Goal: Information Seeking & Learning: Learn about a topic

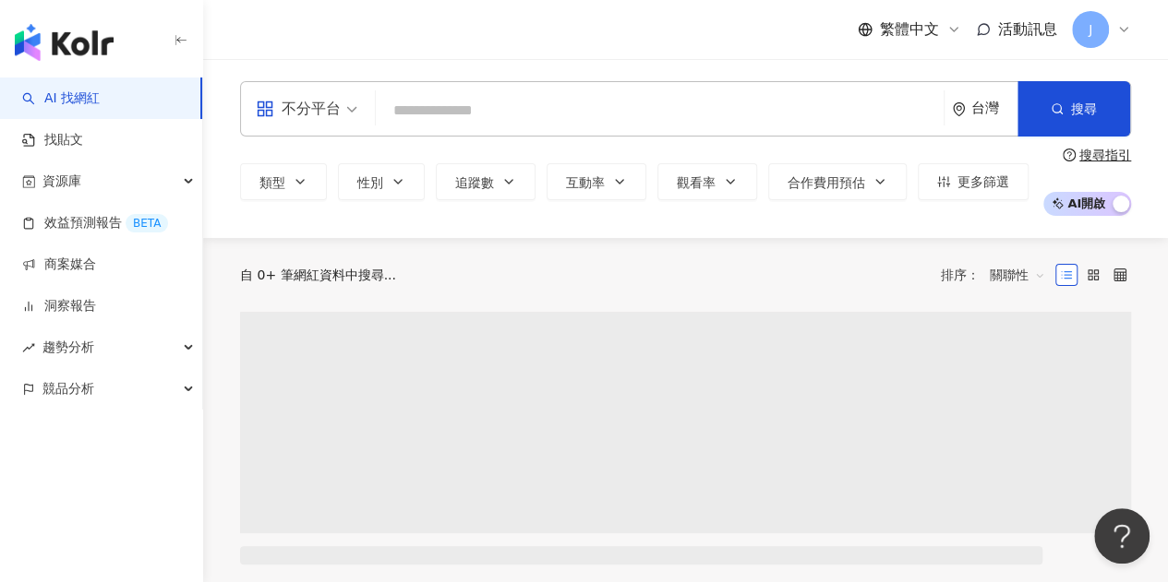
click at [348, 114] on span "不分平台" at bounding box center [307, 109] width 102 height 30
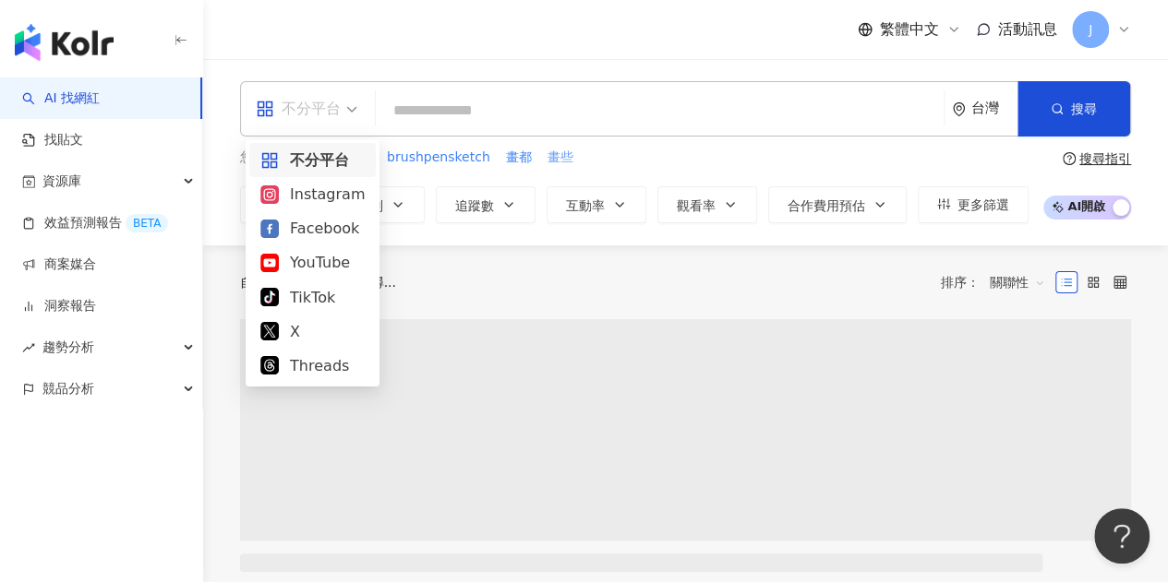
click at [354, 193] on div "Instagram" at bounding box center [312, 194] width 104 height 23
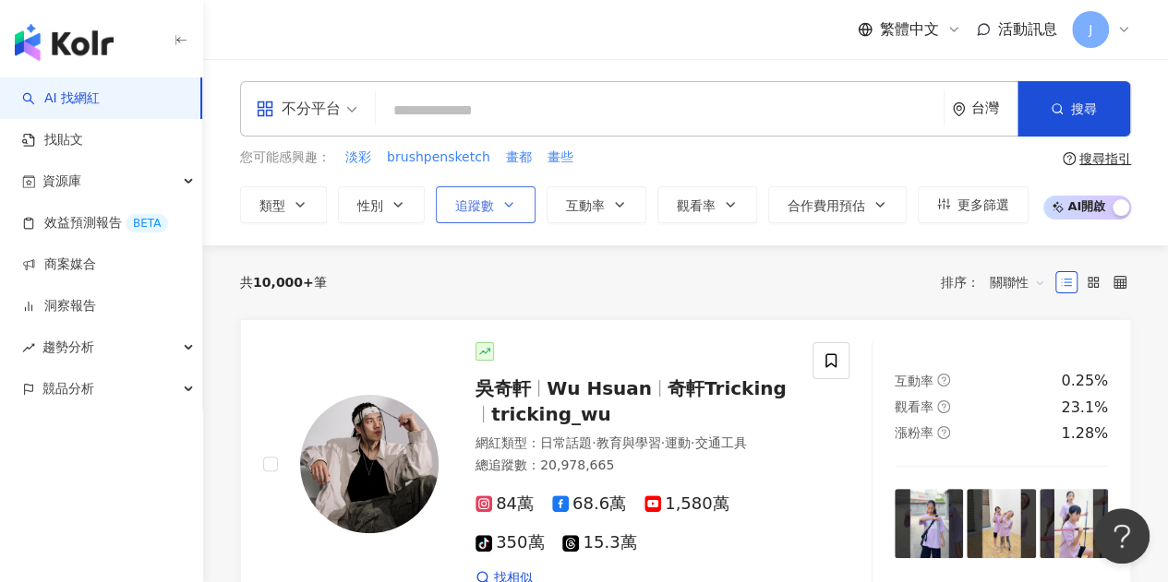
click at [519, 209] on button "追蹤數" at bounding box center [486, 204] width 100 height 37
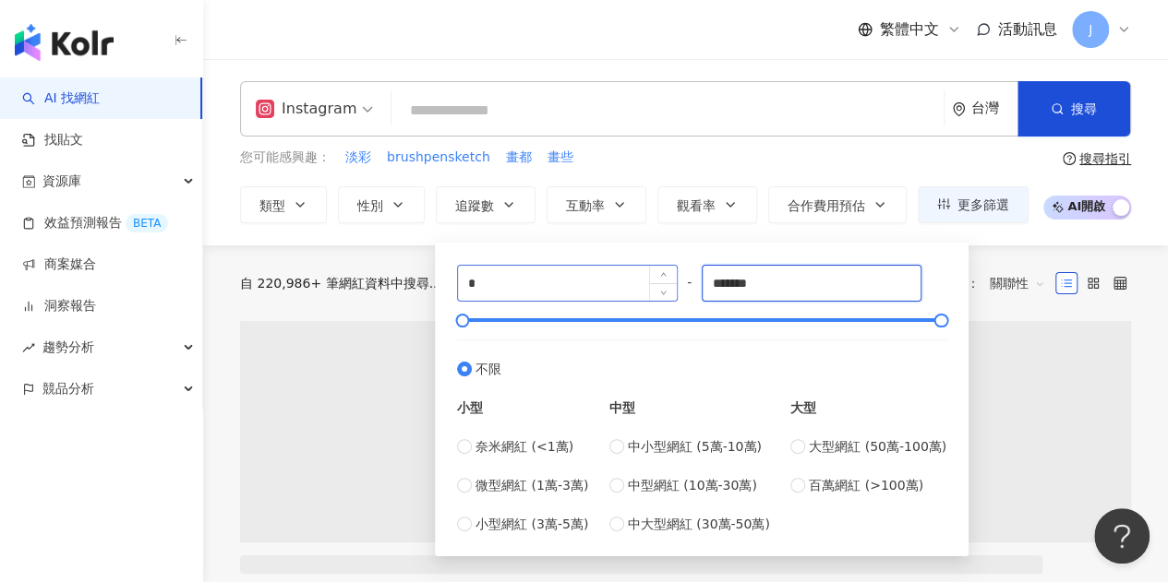
drag, startPoint x: 778, startPoint y: 288, endPoint x: 628, endPoint y: 298, distance: 150.8
click at [625, 298] on div "* - ******* 不限 小型 奈米網紅 (<1萬) 微型網紅 (1萬-3萬) 小型網紅 (3萬-5萬) 中型 中小型網紅 (5萬-10萬) 中型網紅 (…" at bounding box center [701, 400] width 489 height 270
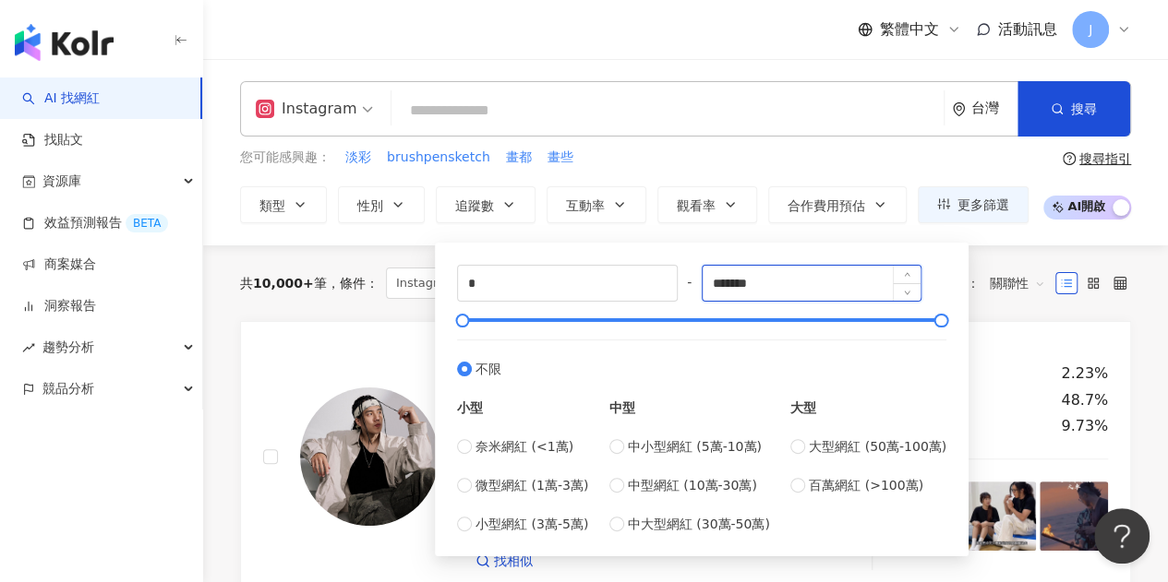
click at [740, 295] on input "*******" at bounding box center [811, 283] width 219 height 35
click at [781, 283] on input "*******" at bounding box center [811, 283] width 219 height 35
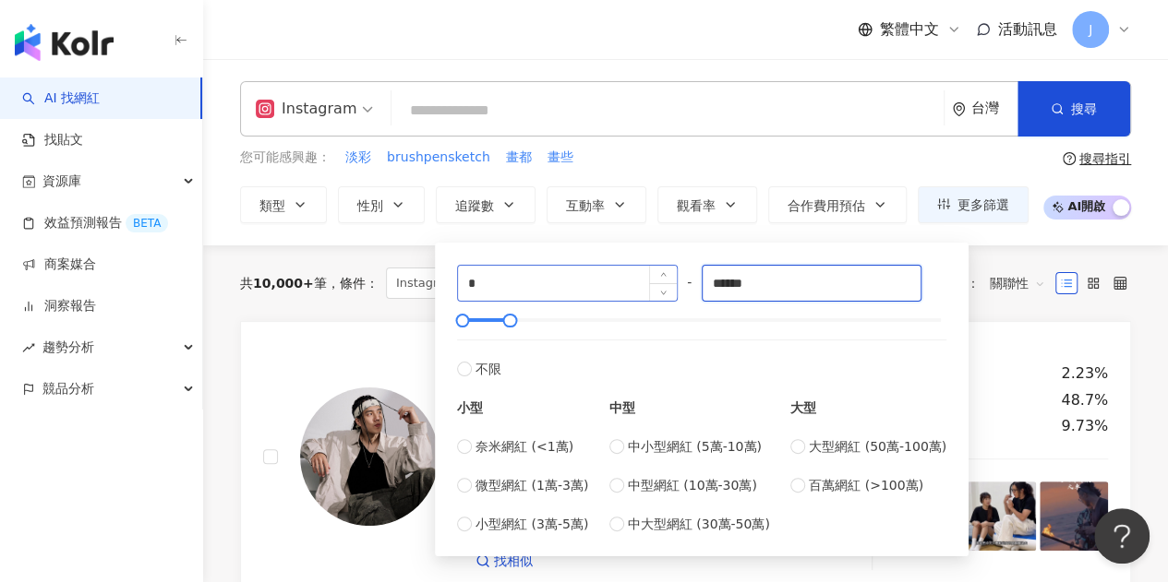
type input "******"
drag, startPoint x: 498, startPoint y: 286, endPoint x: 349, endPoint y: 285, distance: 148.6
type input "*"
type input "****"
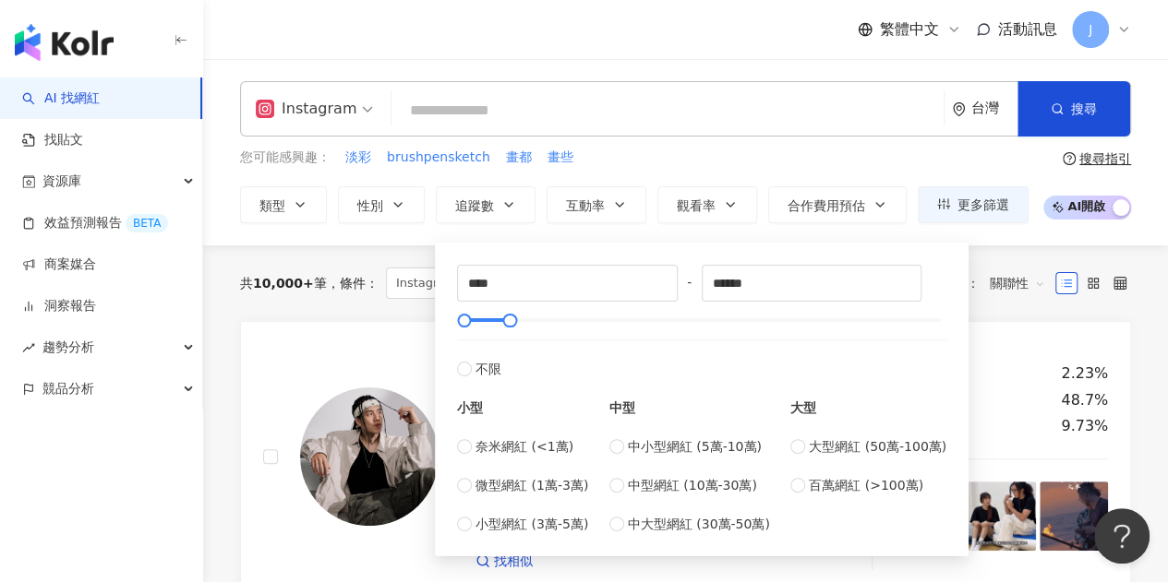
click at [504, 128] on div "Instagram 台灣 搜尋" at bounding box center [685, 108] width 891 height 55
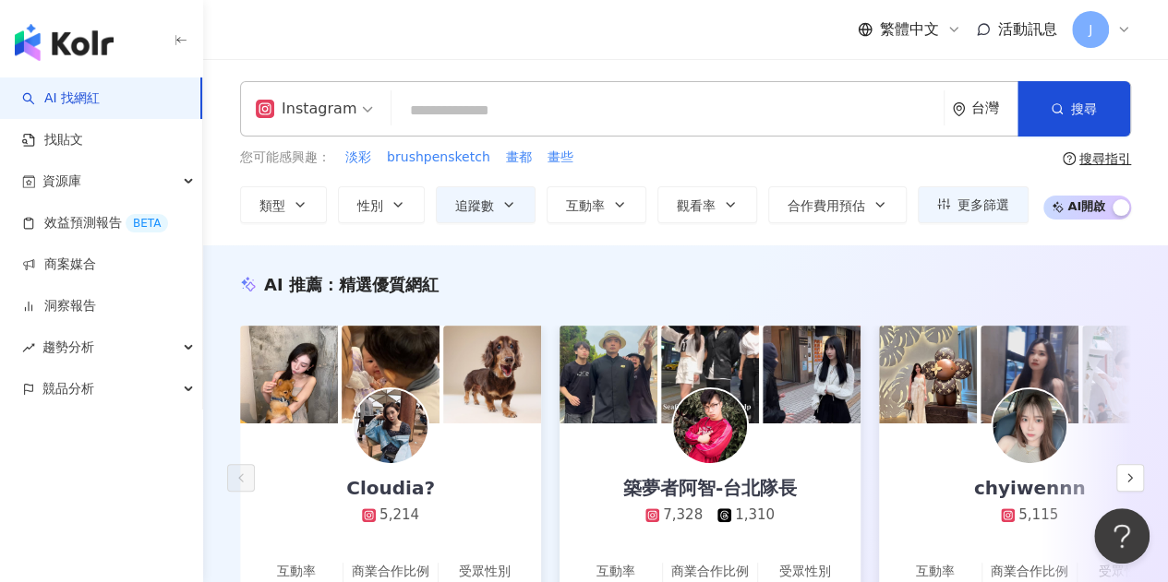
click at [603, 117] on input "search" at bounding box center [667, 110] width 537 height 35
click at [666, 115] on input "search" at bounding box center [667, 110] width 537 height 35
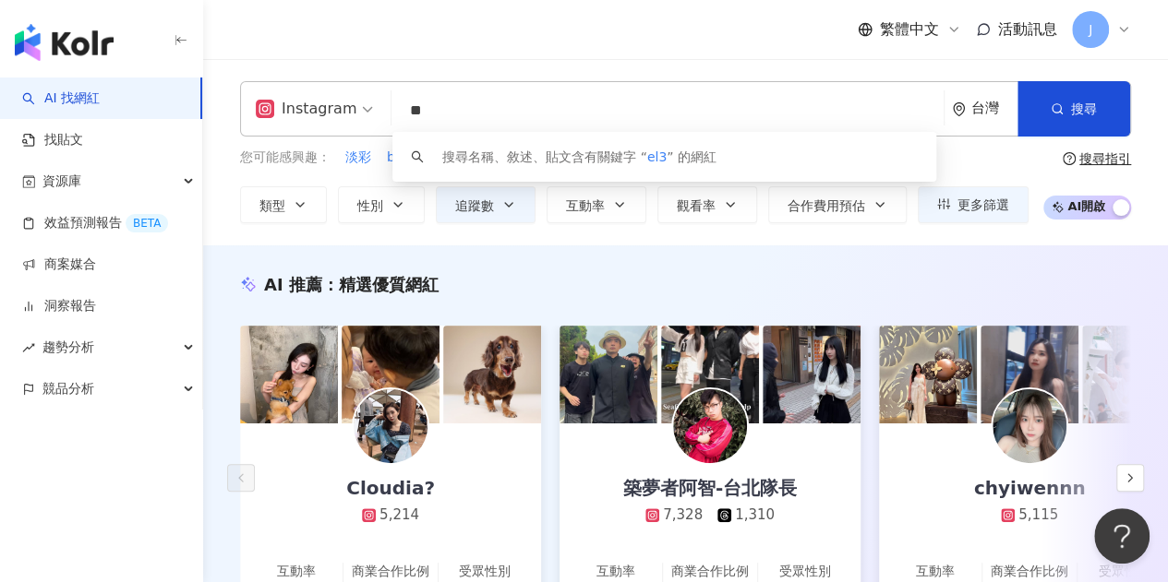
type input "*"
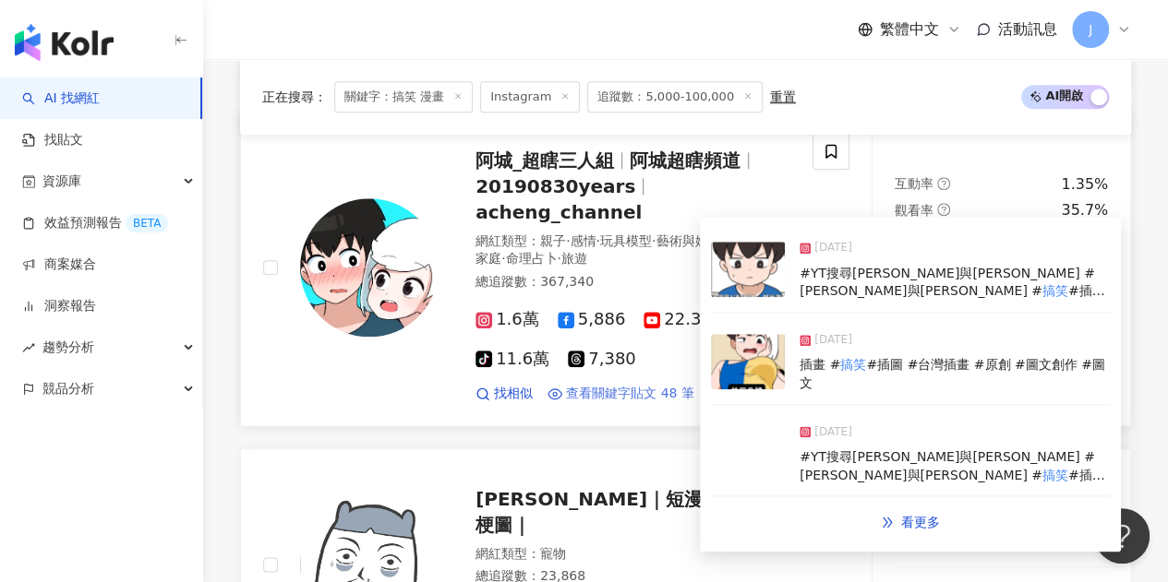
scroll to position [1108, 0]
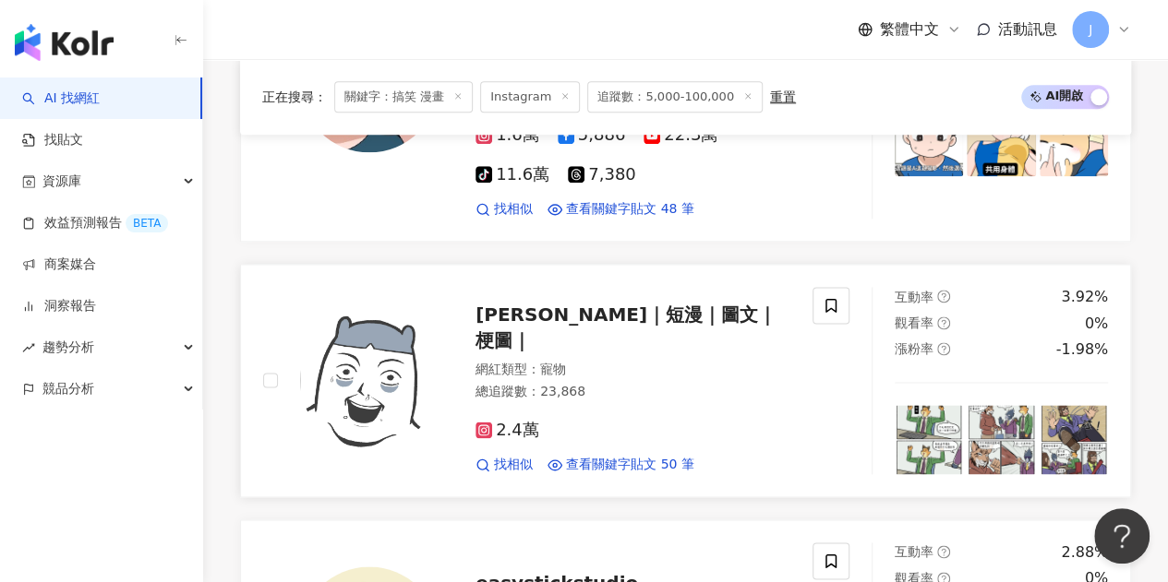
click at [561, 316] on span "胖吉桑日常｜短漫｜圖文｜梗圖｜" at bounding box center [625, 328] width 301 height 48
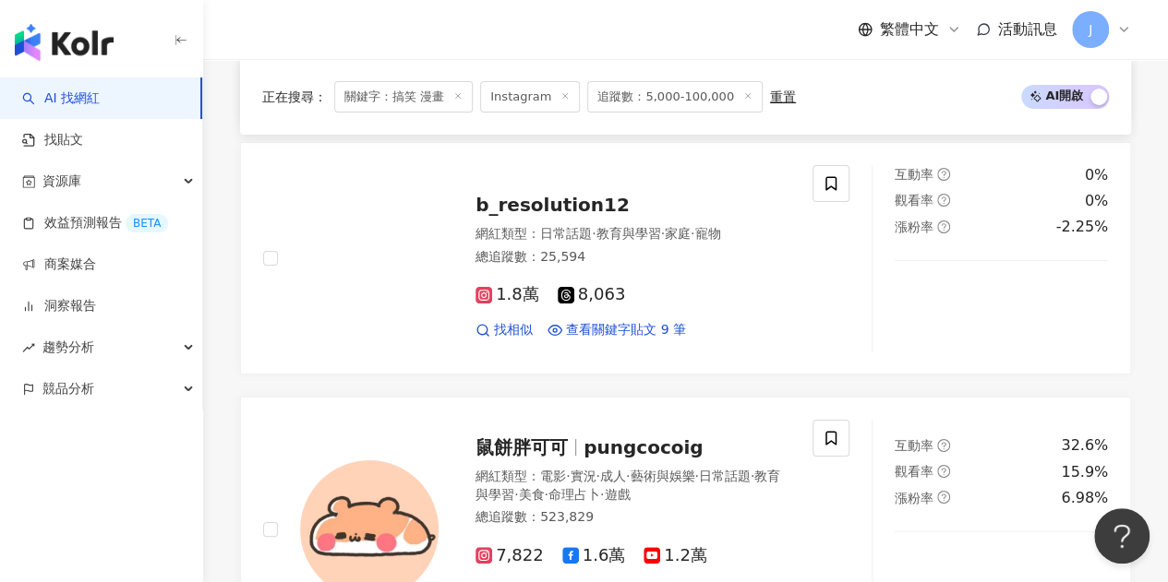
scroll to position [3600, 0]
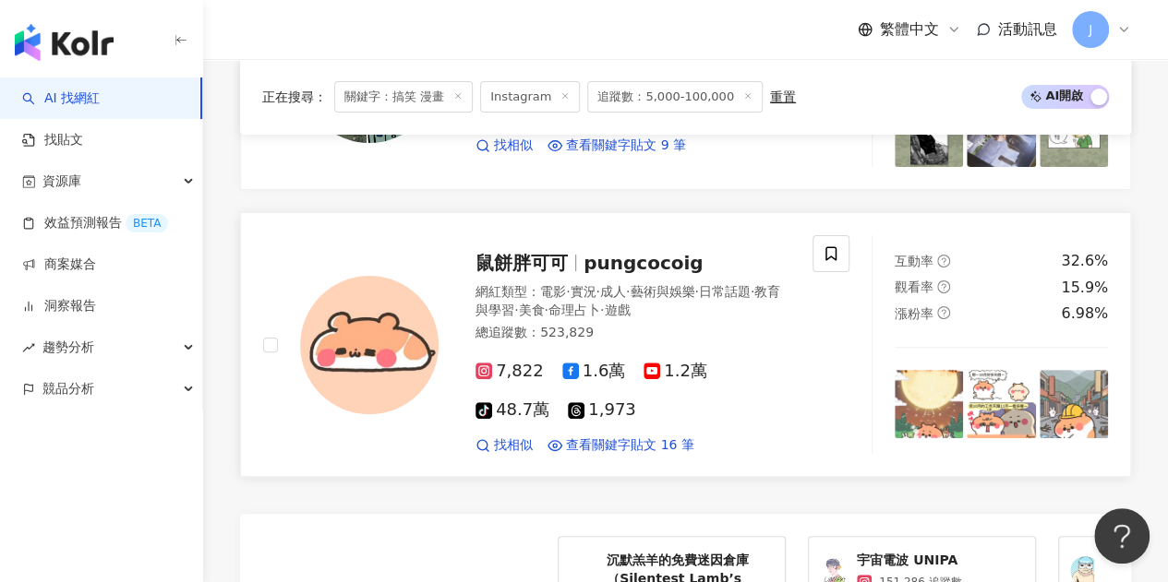
click at [525, 252] on span "鼠餅胖可可" at bounding box center [521, 263] width 92 height 22
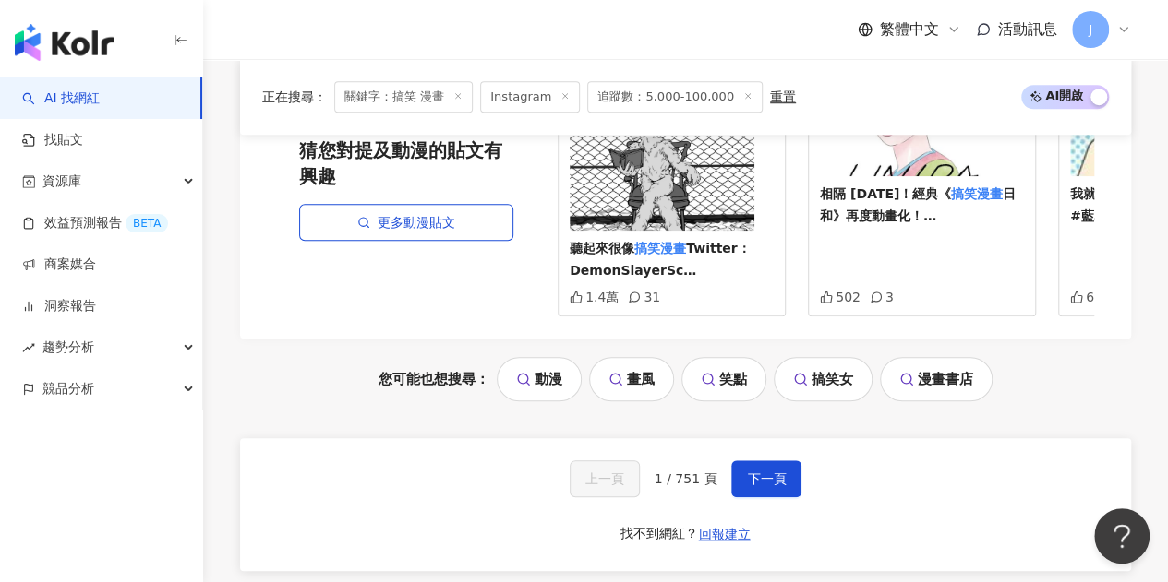
scroll to position [4314, 0]
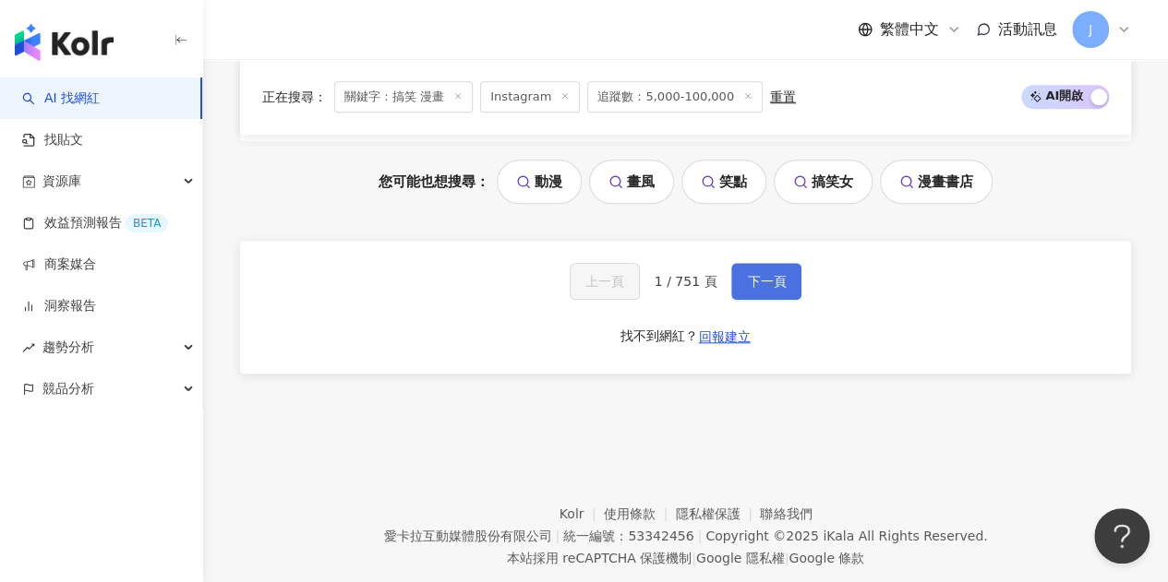
click at [751, 263] on button "下一頁" at bounding box center [766, 281] width 70 height 37
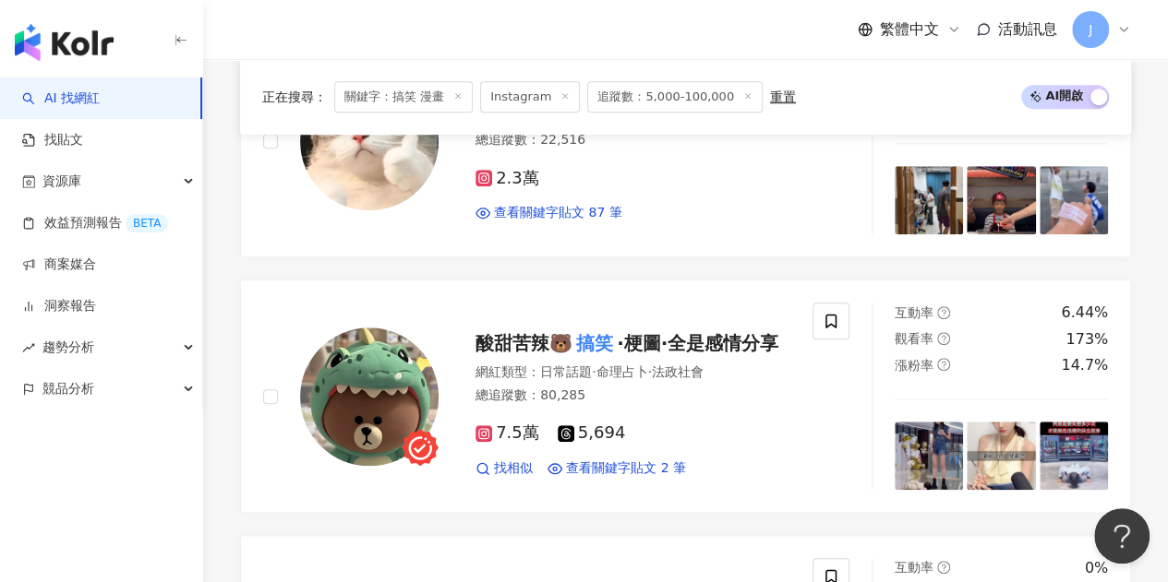
scroll to position [0, 0]
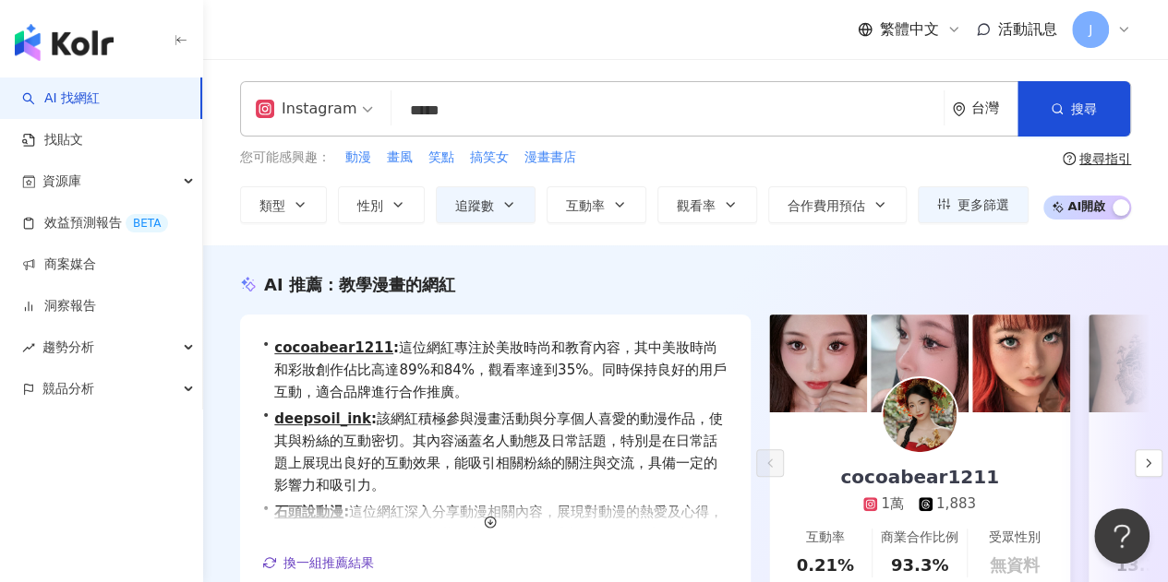
click at [1086, 156] on div "搜尋指引" at bounding box center [1105, 158] width 52 height 15
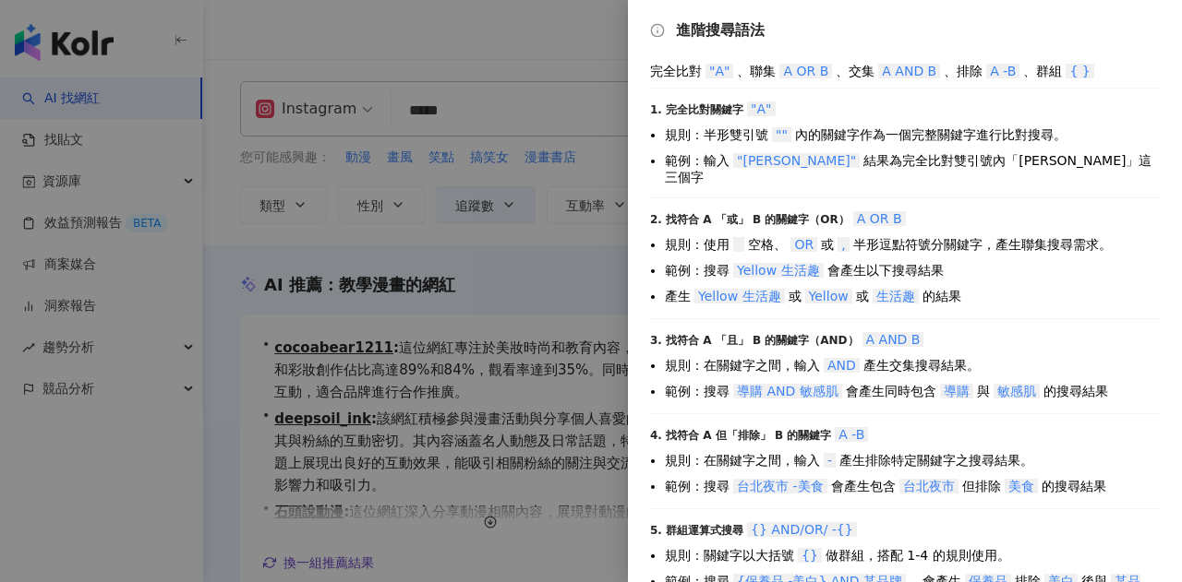
click at [504, 128] on div at bounding box center [591, 291] width 1182 height 582
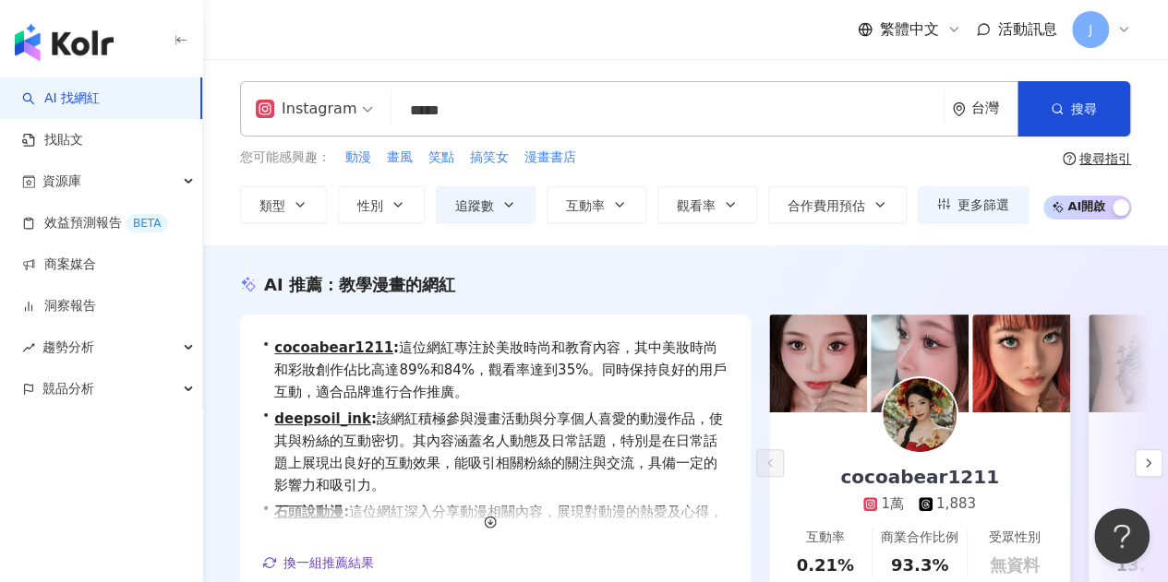
click at [433, 108] on input "*****" at bounding box center [667, 110] width 537 height 35
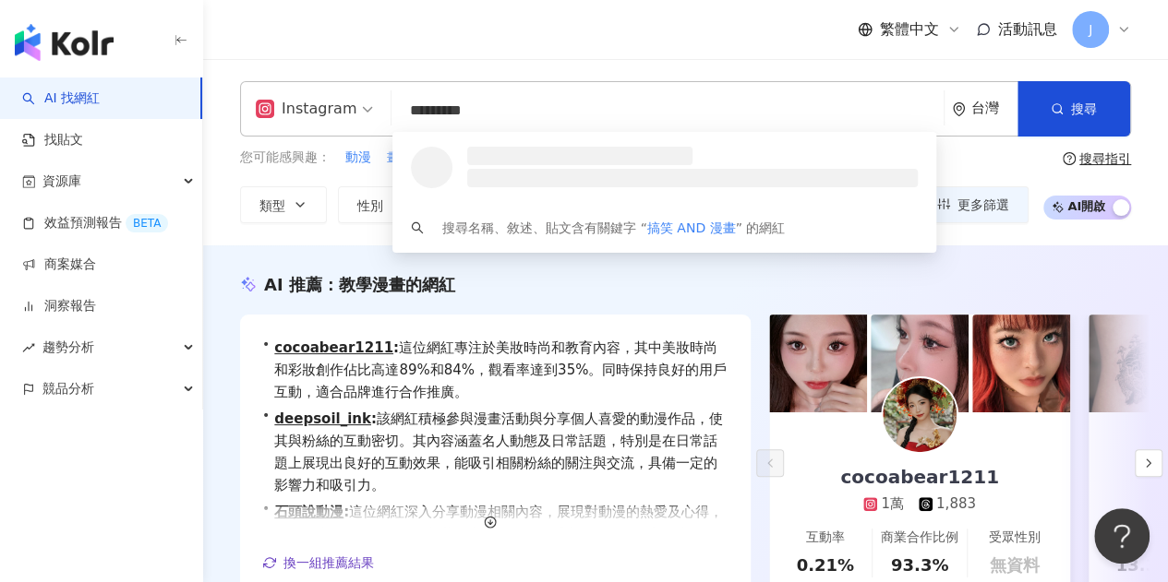
type input "*********"
click at [661, 69] on div "Instagram ********* 台灣 搜尋 loading 搜尋名稱、敘述、貼文含有關鍵字 “ 搞笑 AND 漫畫 ” 的網紅 您可能感興趣： 動漫 …" at bounding box center [685, 152] width 965 height 186
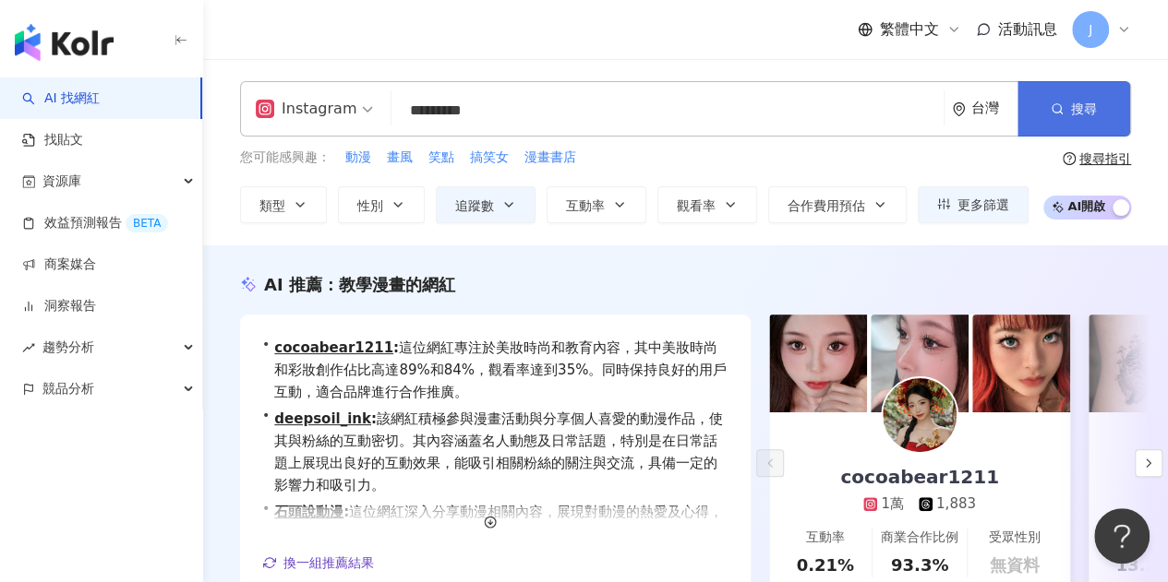
click at [1062, 124] on button "搜尋" at bounding box center [1073, 108] width 113 height 55
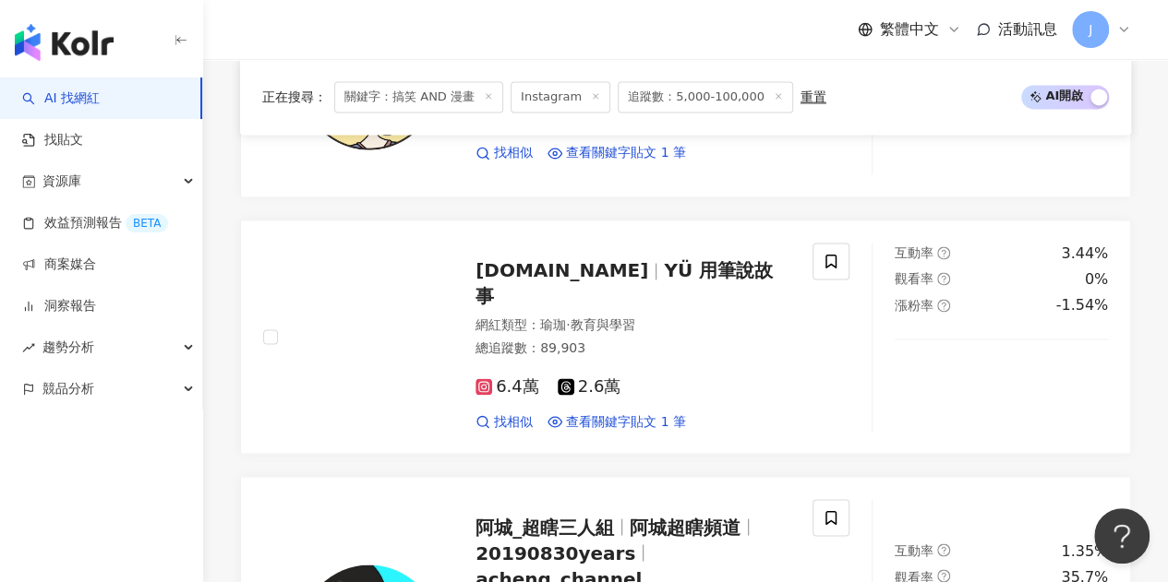
scroll to position [1385, 0]
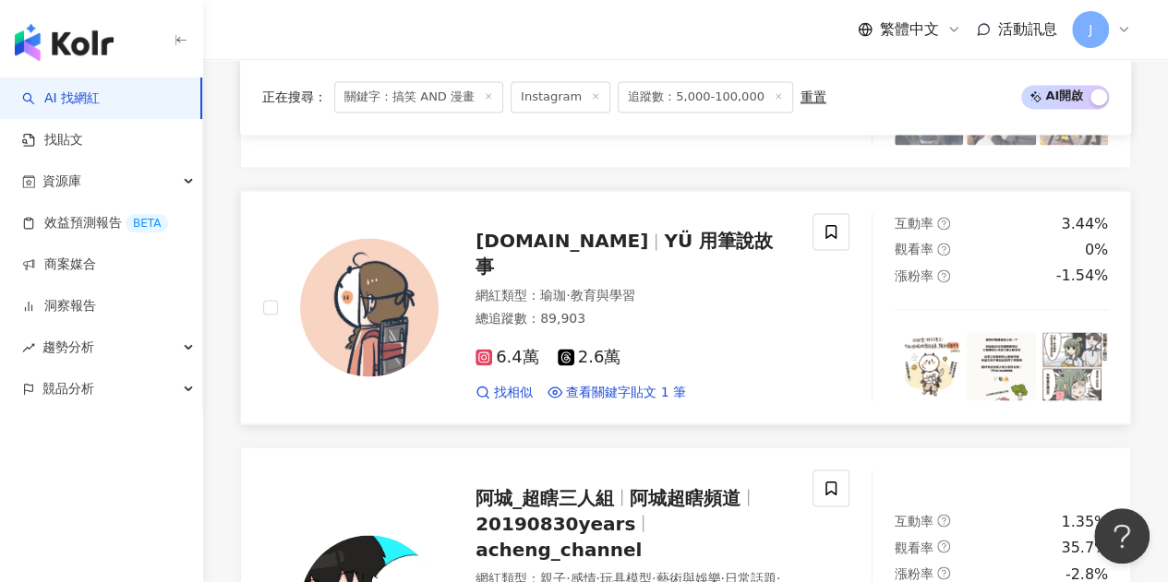
drag, startPoint x: 919, startPoint y: 27, endPoint x: 342, endPoint y: 215, distance: 606.9
click at [342, 215] on link "yu.drawing.tw YÜ 用筆說故事 網紅類型 ： 瑜珈 · 教育與學習 總追蹤數 ： 89,903 6.4萬 2.6萬 找相似 查看關鍵字貼文 1 …" at bounding box center [685, 307] width 891 height 234
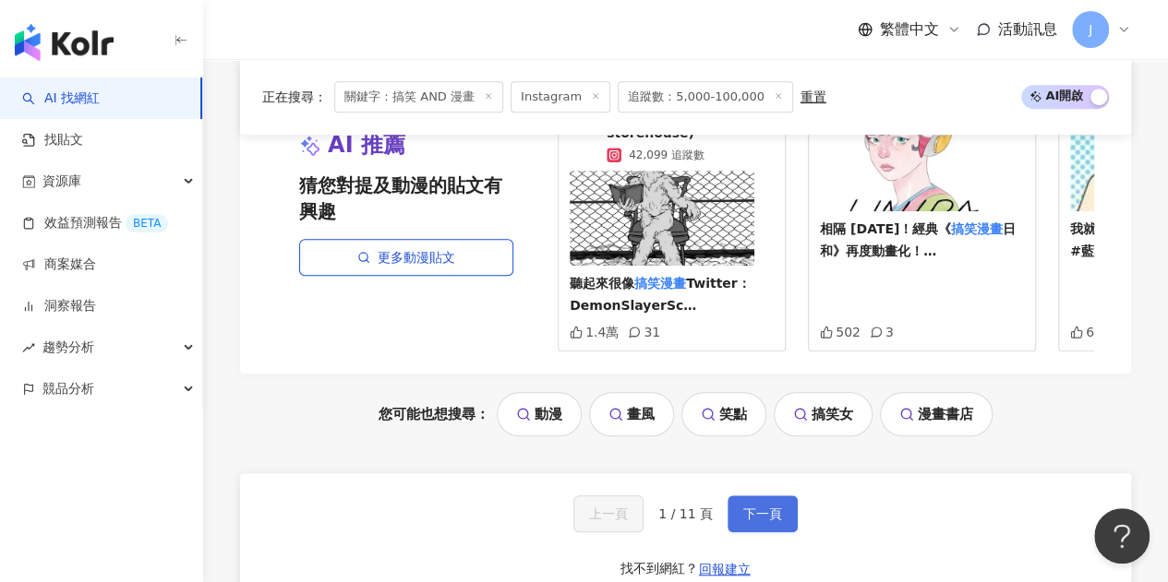
scroll to position [3969, 0]
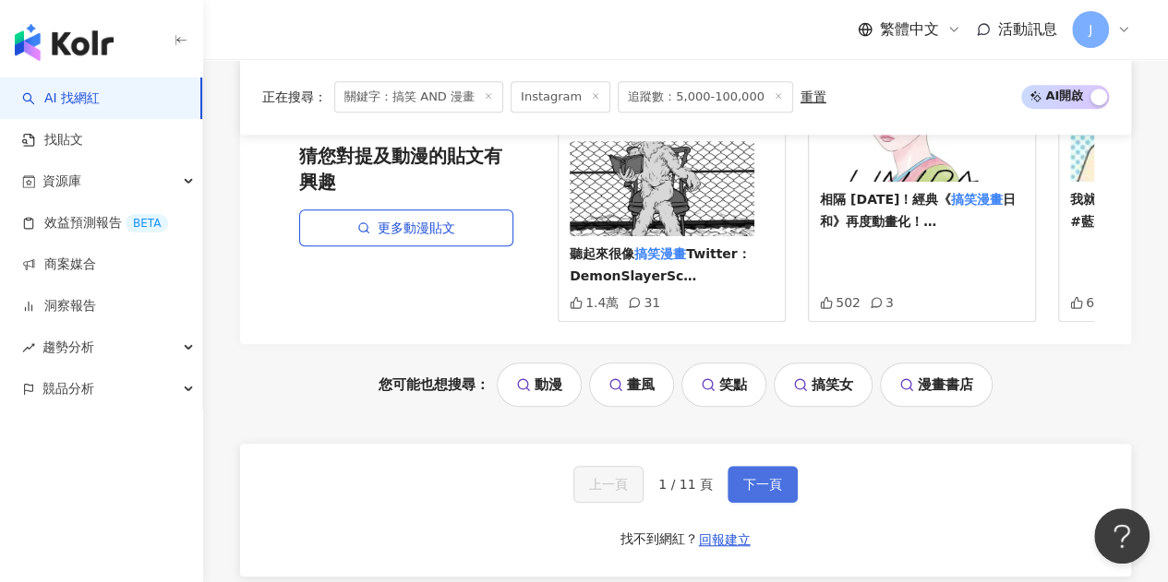
click at [744, 477] on span "下一頁" at bounding box center [762, 484] width 39 height 15
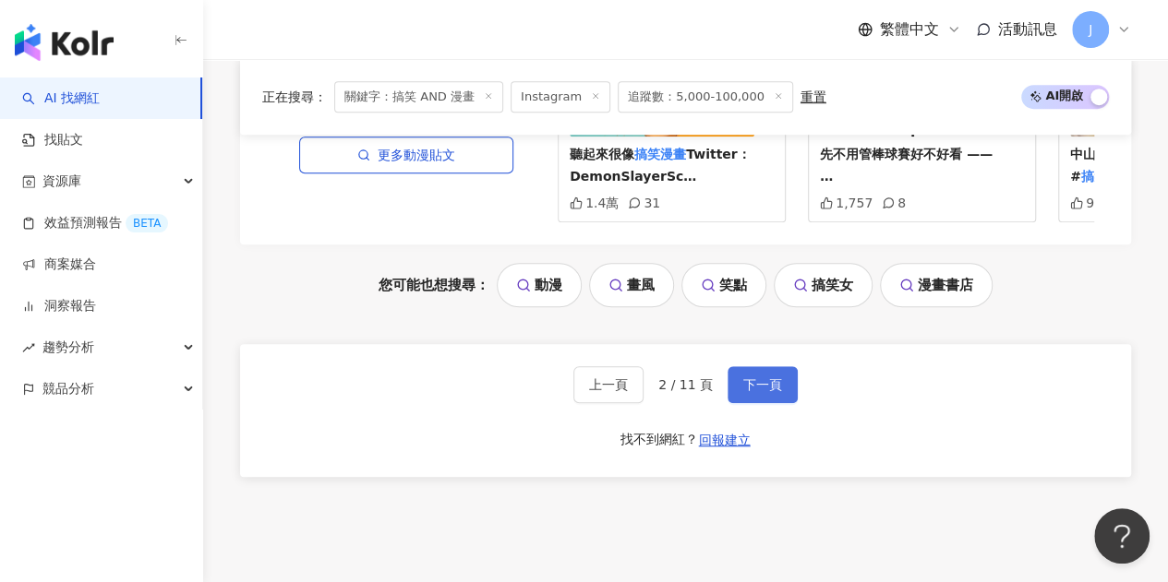
click at [768, 366] on button "下一頁" at bounding box center [762, 384] width 70 height 37
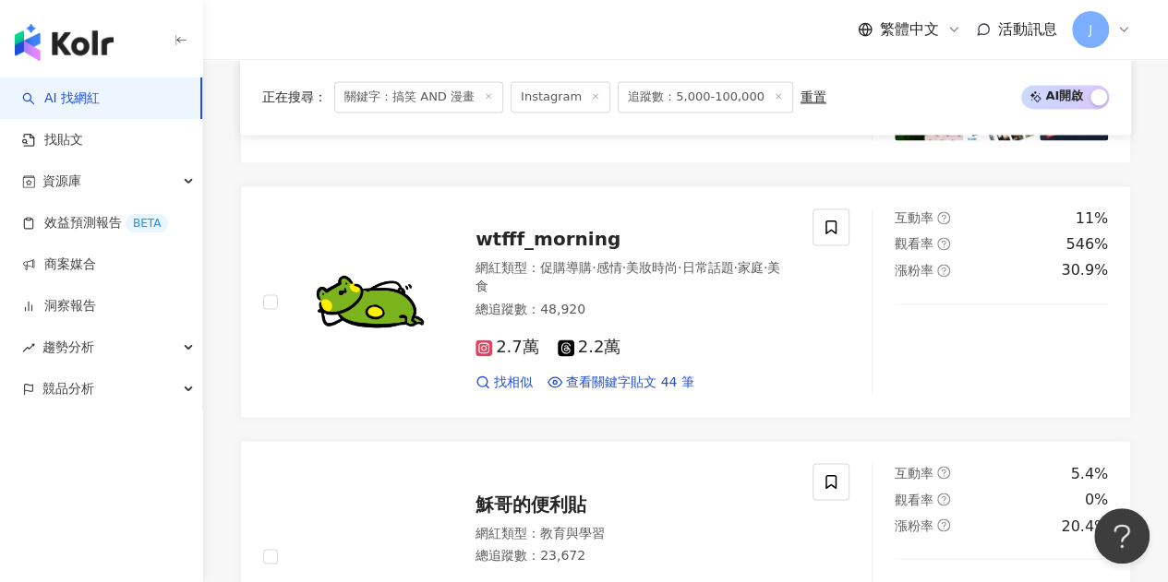
scroll to position [1385, 0]
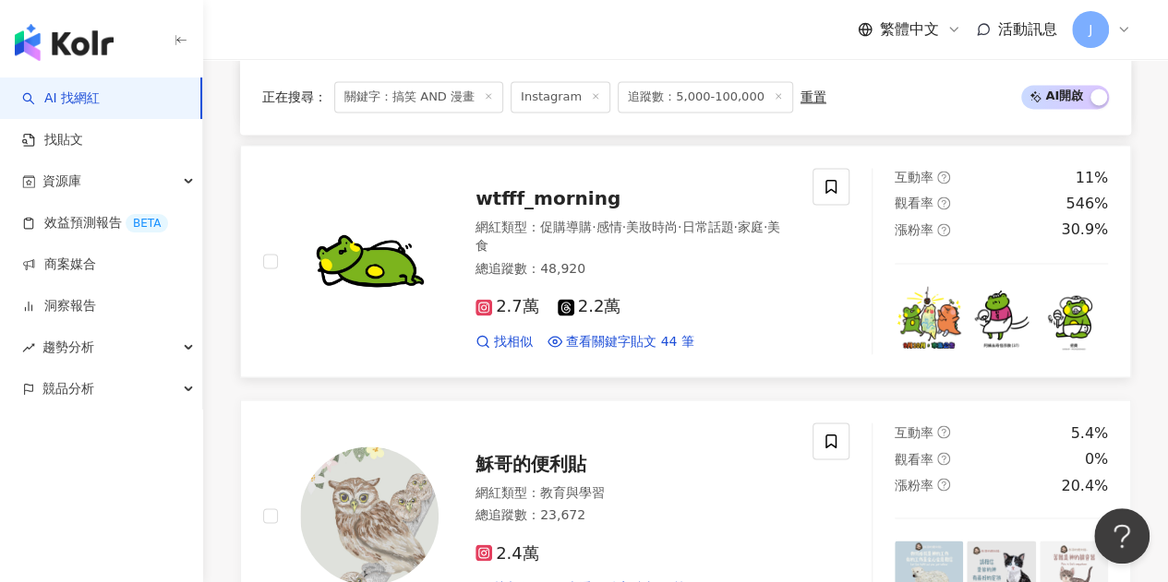
click at [593, 191] on span "wtfff_morning" at bounding box center [547, 198] width 145 height 22
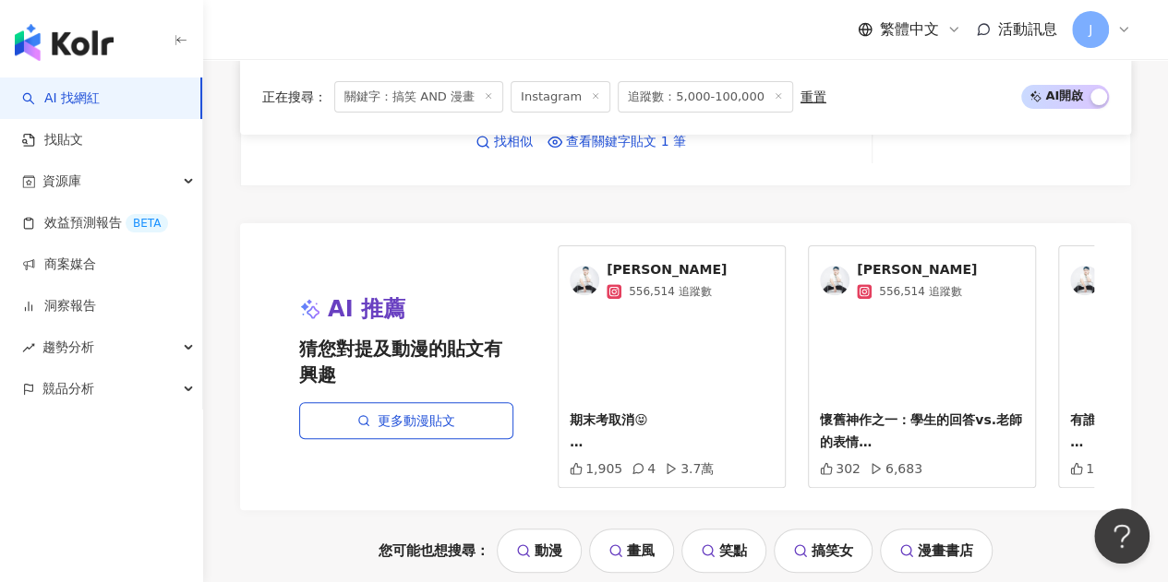
scroll to position [3785, 0]
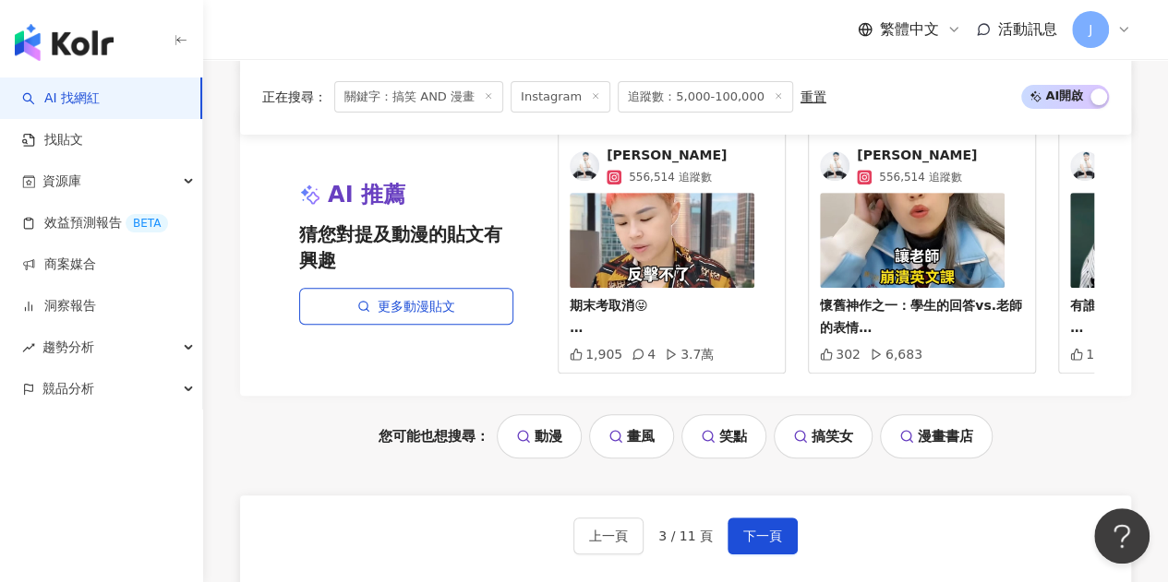
click at [745, 529] on span "下一頁" at bounding box center [762, 536] width 39 height 15
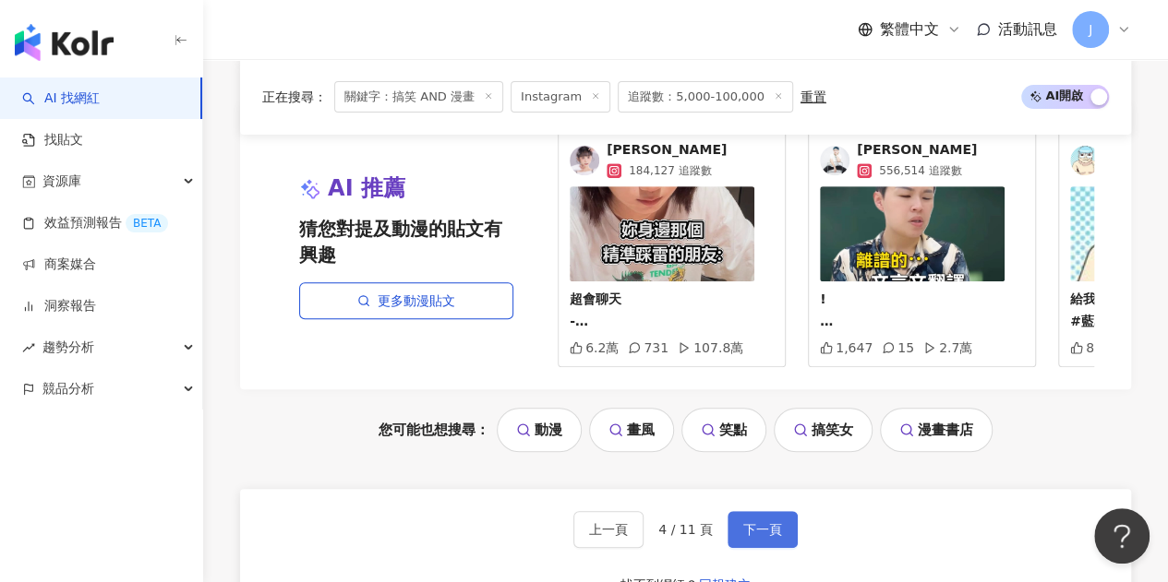
click at [770, 522] on span "下一頁" at bounding box center [762, 529] width 39 height 15
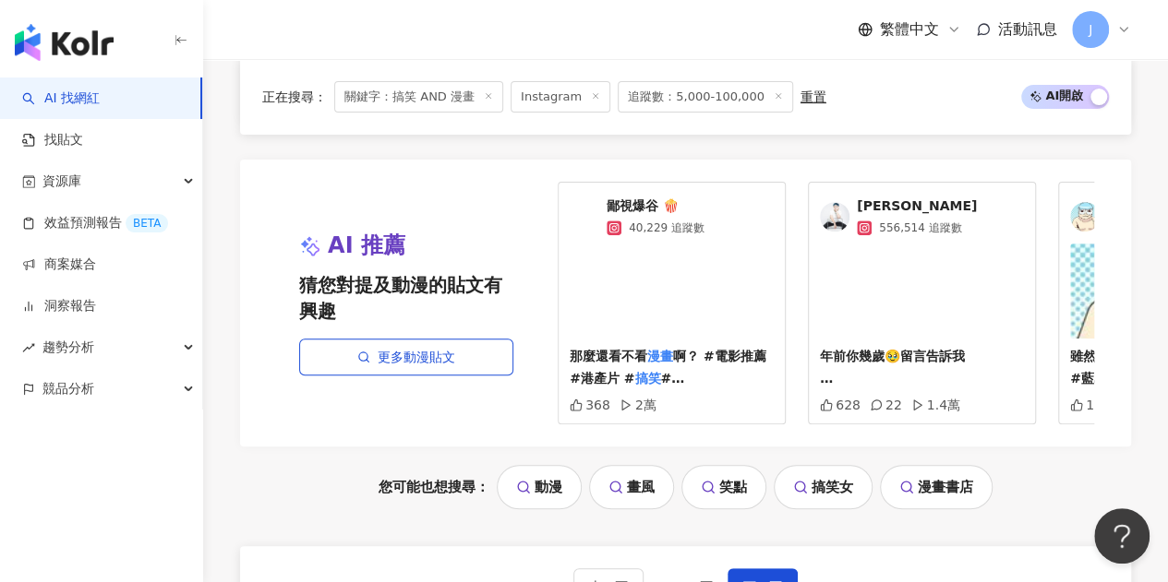
scroll to position [3969, 0]
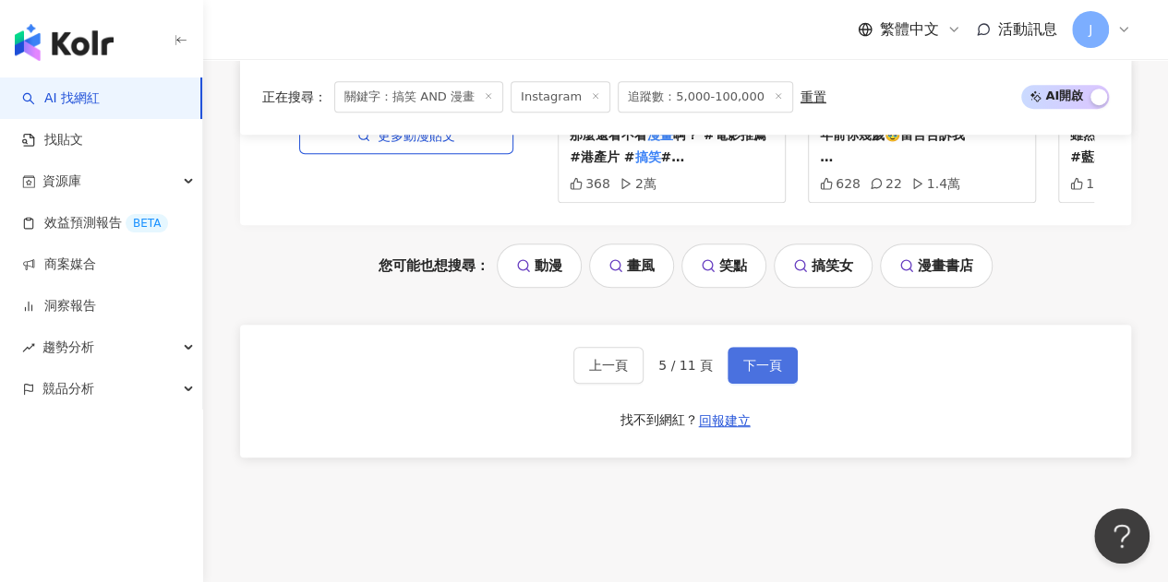
click at [762, 373] on button "下一頁" at bounding box center [762, 365] width 70 height 37
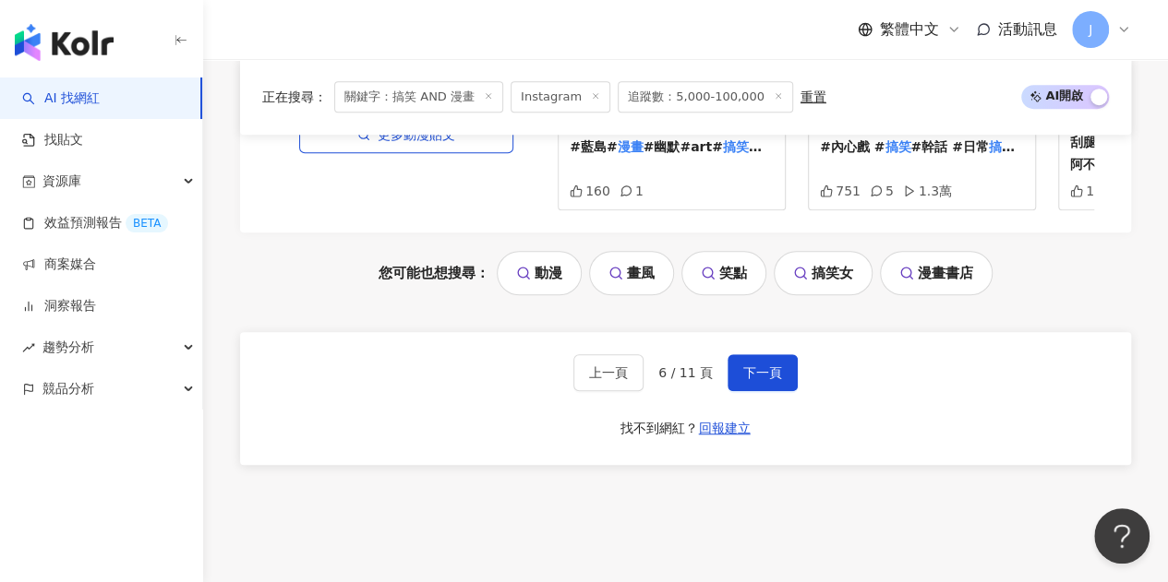
scroll to position [3954, 0]
click at [743, 365] on span "下一頁" at bounding box center [762, 372] width 39 height 15
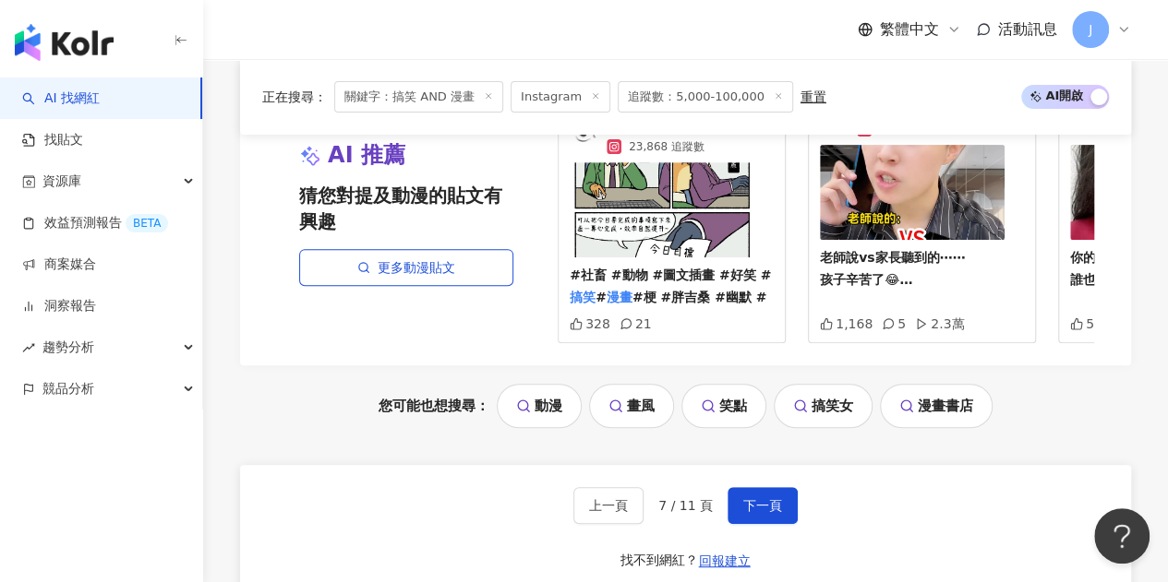
scroll to position [3802, 0]
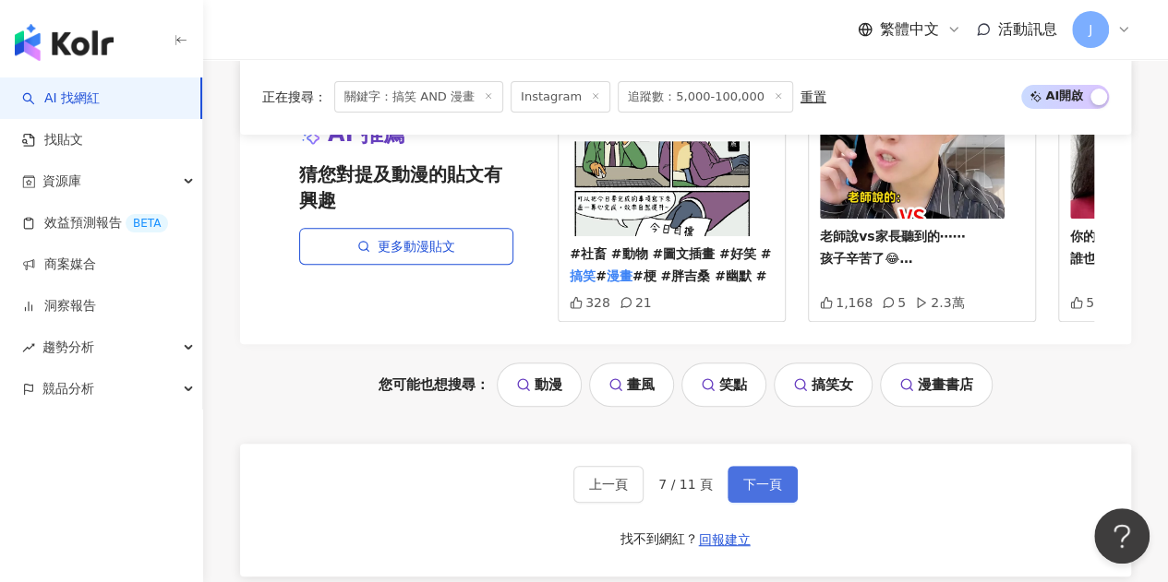
click at [743, 470] on button "下一頁" at bounding box center [762, 484] width 70 height 37
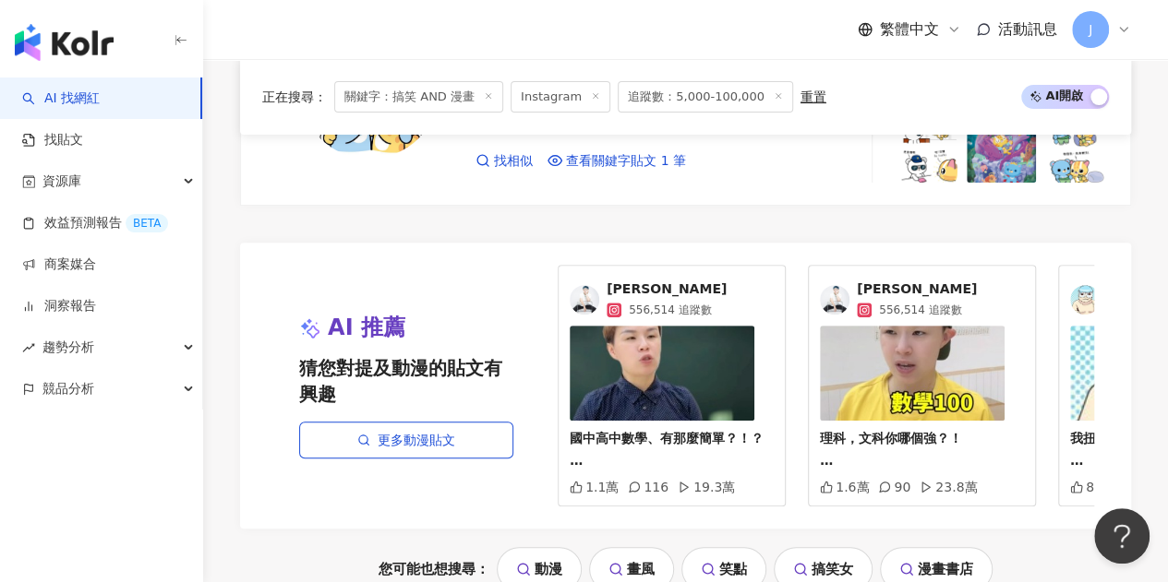
scroll to position [3710, 0]
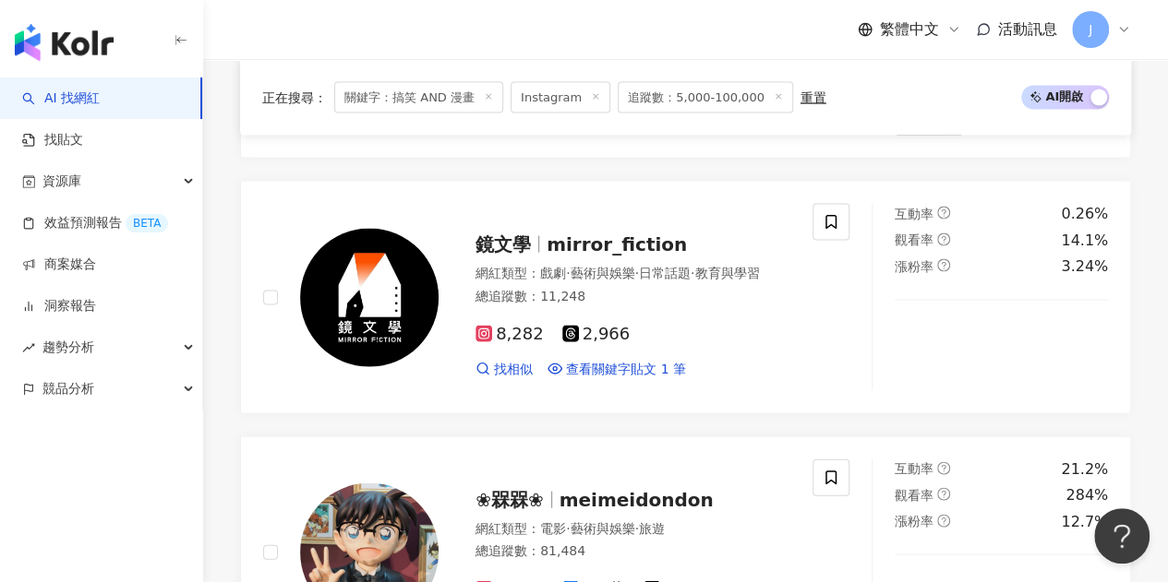
scroll to position [2022, 0]
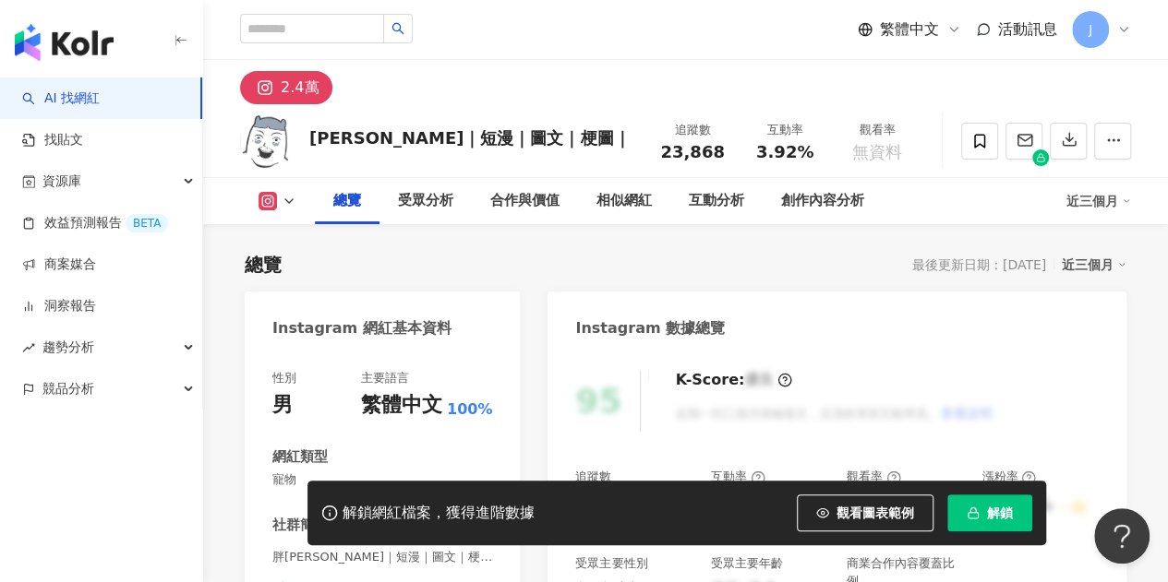
scroll to position [277, 0]
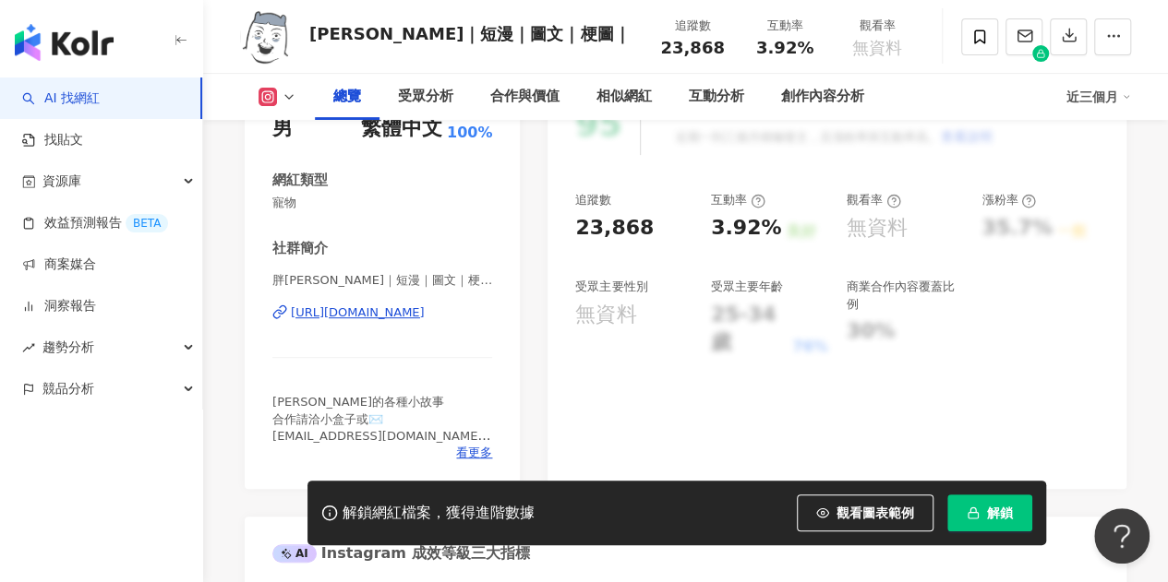
click at [425, 314] on div "https://www.instagram.com/_panjisan_/" at bounding box center [358, 313] width 134 height 17
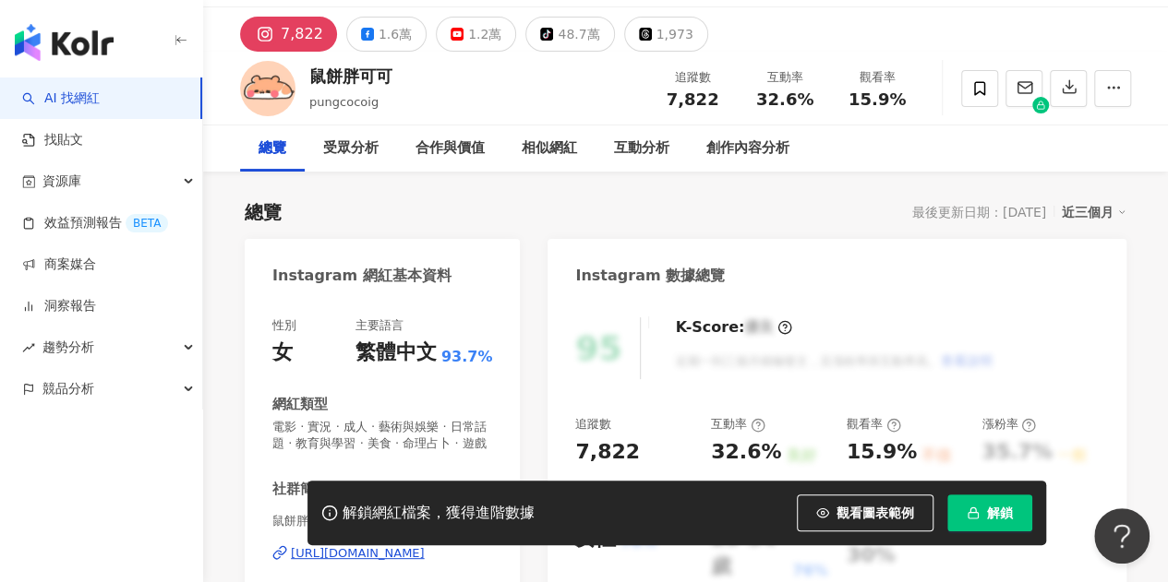
scroll to position [277, 0]
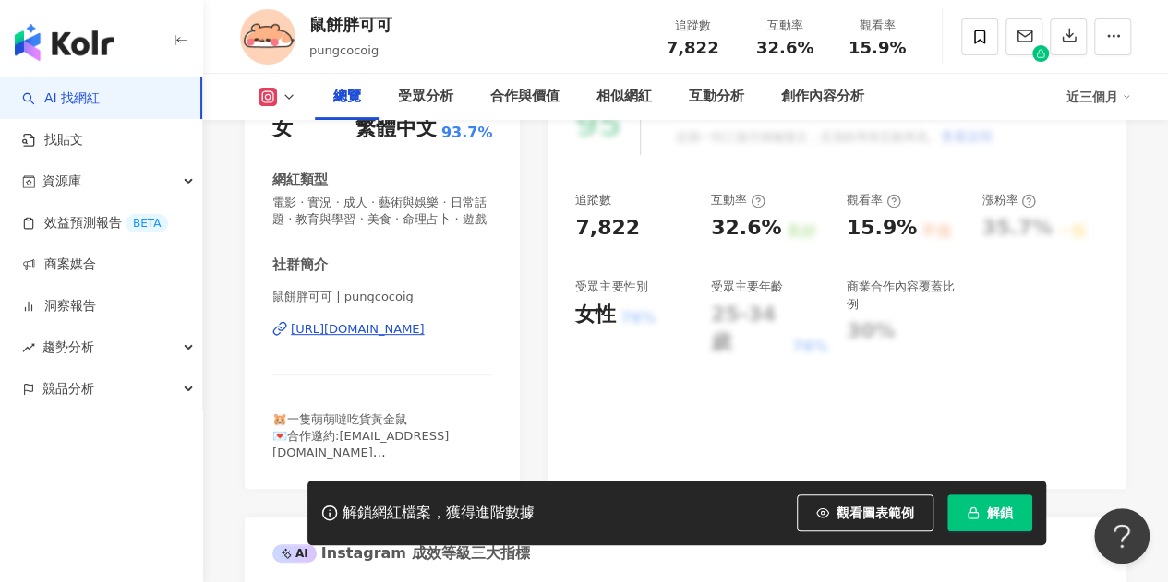
click at [425, 338] on div "https://www.instagram.com/pungcocoig/" at bounding box center [358, 329] width 134 height 17
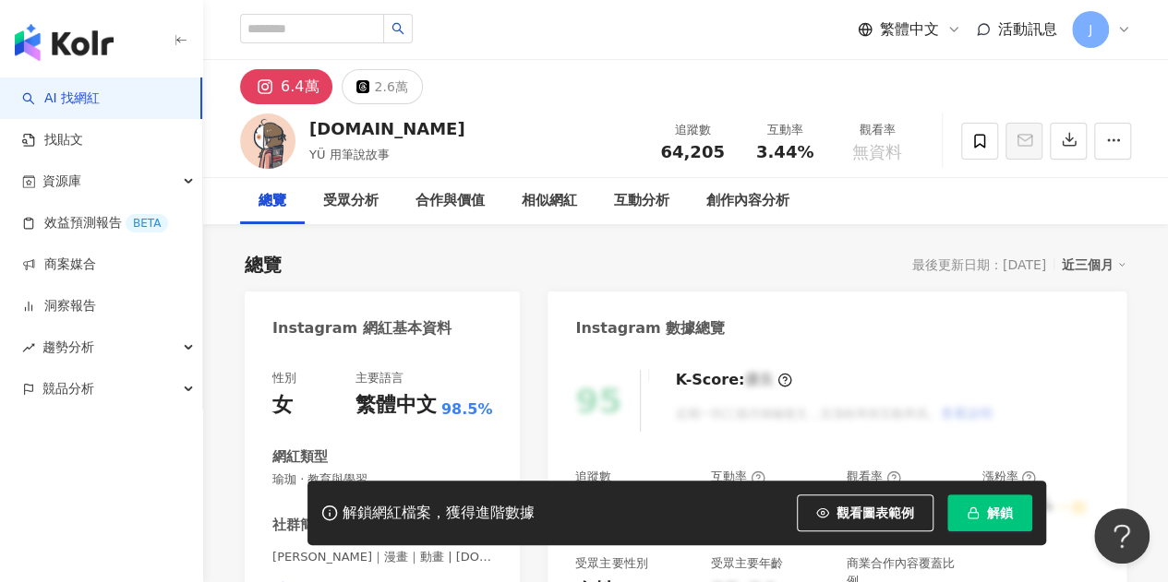
scroll to position [277, 0]
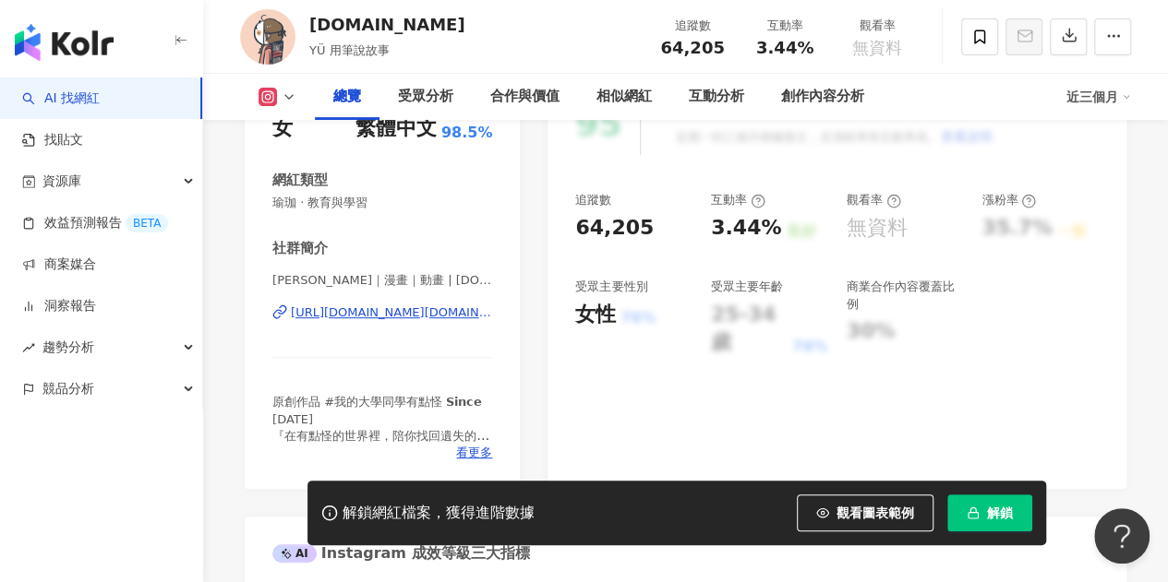
click at [451, 313] on div "https://www.instagram.com/yu.drawing.tw/" at bounding box center [391, 313] width 201 height 17
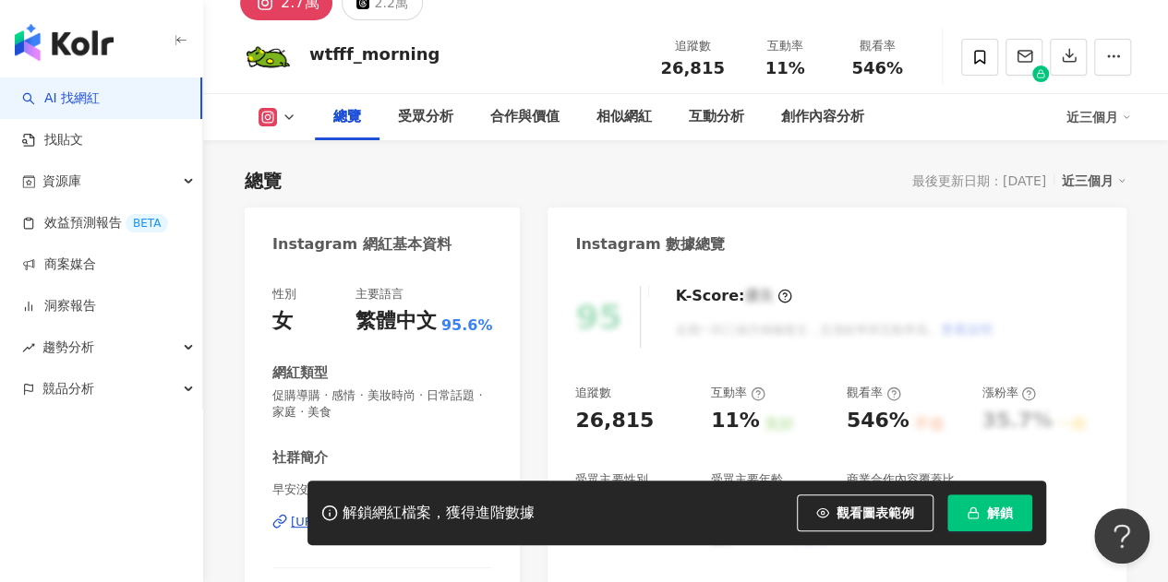
scroll to position [185, 0]
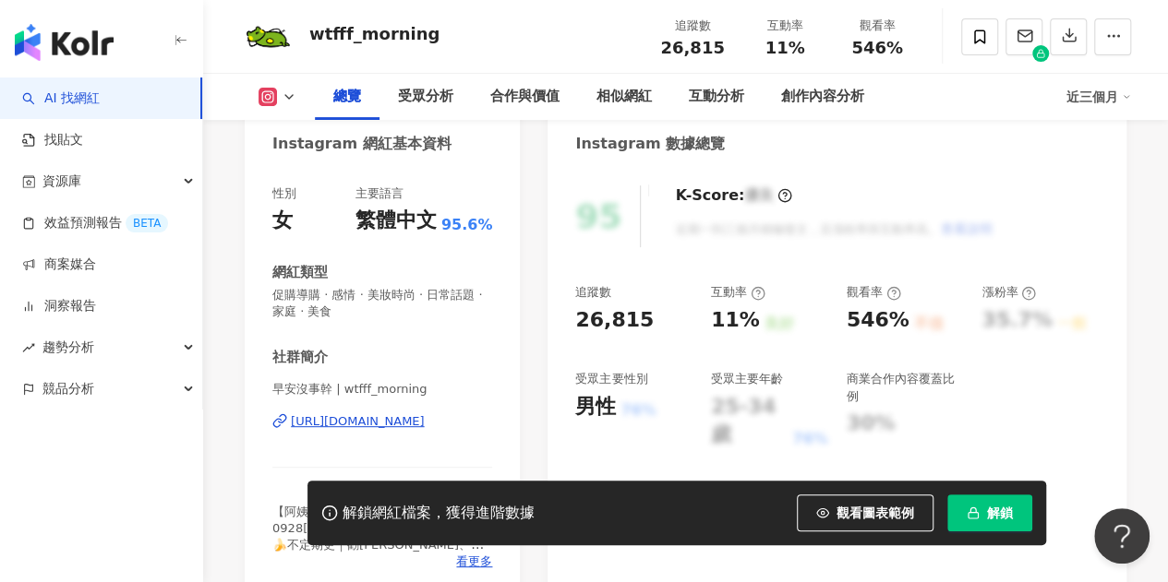
click at [376, 426] on div "[URL][DOMAIN_NAME]" at bounding box center [358, 422] width 134 height 17
